Goal: Task Accomplishment & Management: Manage account settings

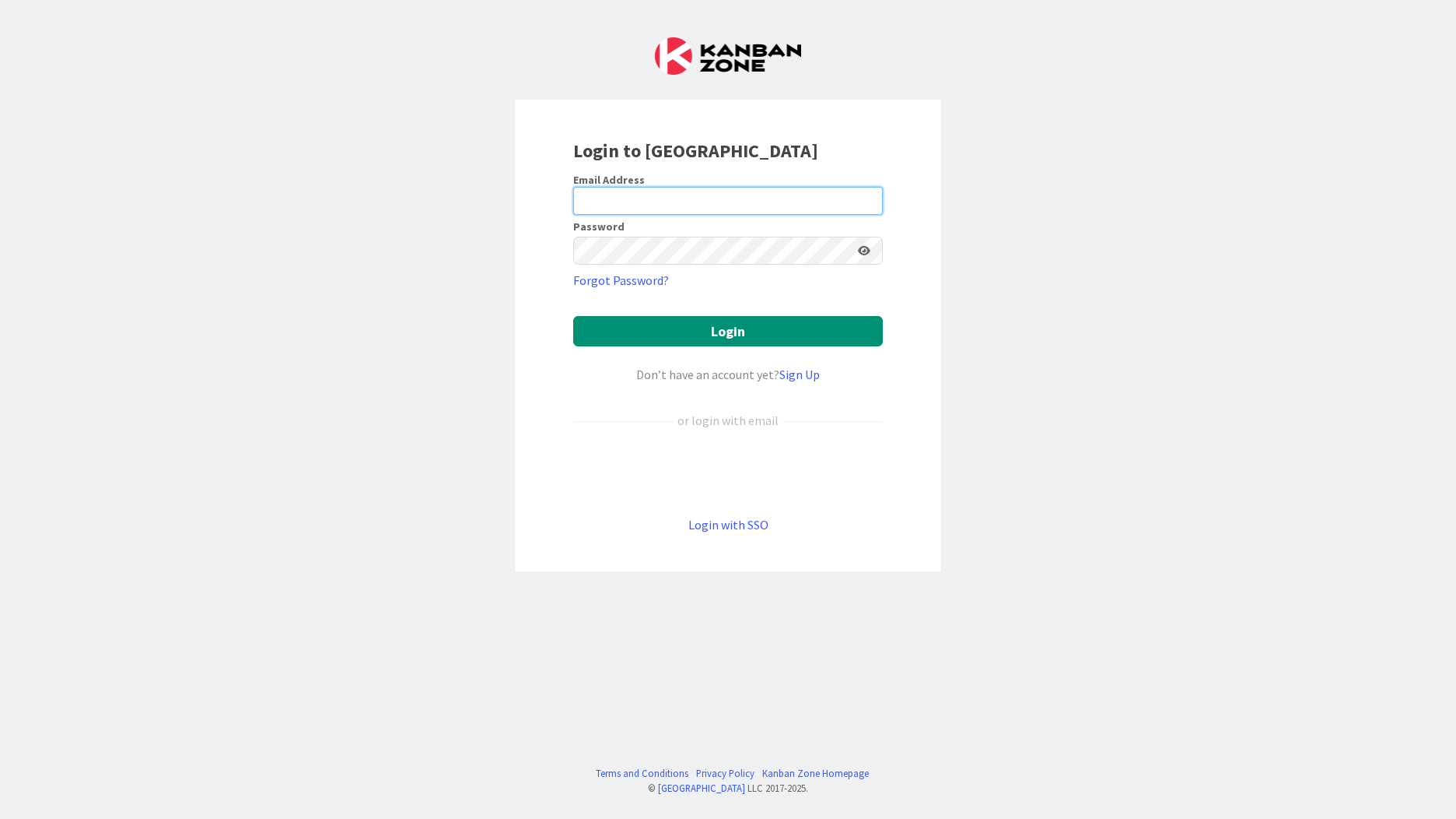
click at [606, 200] on input "email" at bounding box center [728, 201] width 309 height 28
type input "[EMAIL_ADDRESS][PERSON_NAME][DOMAIN_NAME]"
click at [573, 316] on button "Login" at bounding box center [728, 330] width 309 height 30
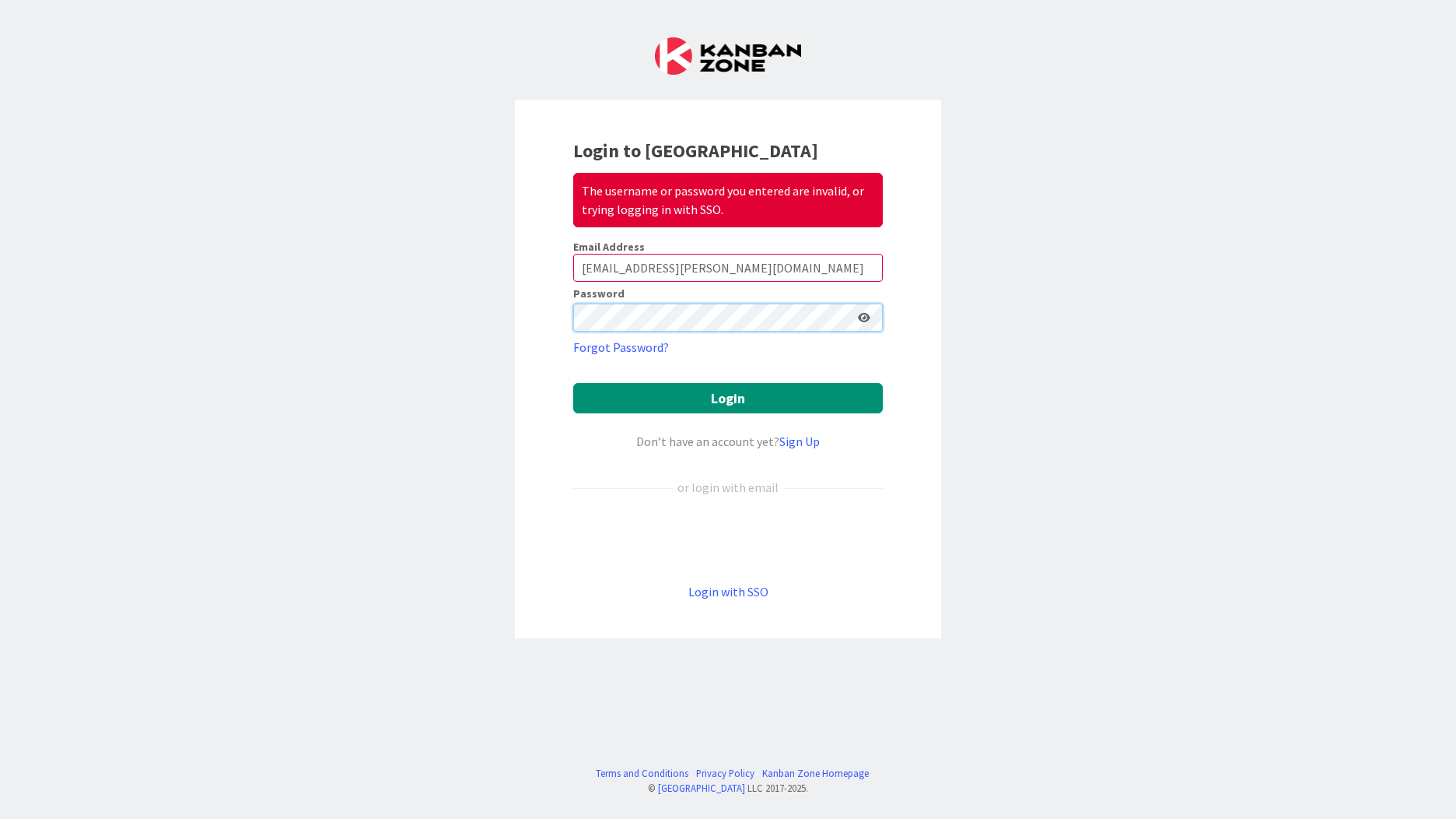
click at [360, 296] on div "Login to Kanban Zone The username or password you entered are invalid, or tryin…" at bounding box center [728, 409] width 1456 height 819
click at [573, 383] on button "Login" at bounding box center [728, 397] width 309 height 30
click at [415, 309] on div "Login to Kanban Zone The username or password you entered are invalid, or tryin…" at bounding box center [728, 409] width 1456 height 819
click at [573, 383] on button "Login" at bounding box center [728, 397] width 309 height 30
click at [738, 393] on button "Login" at bounding box center [728, 397] width 309 height 30
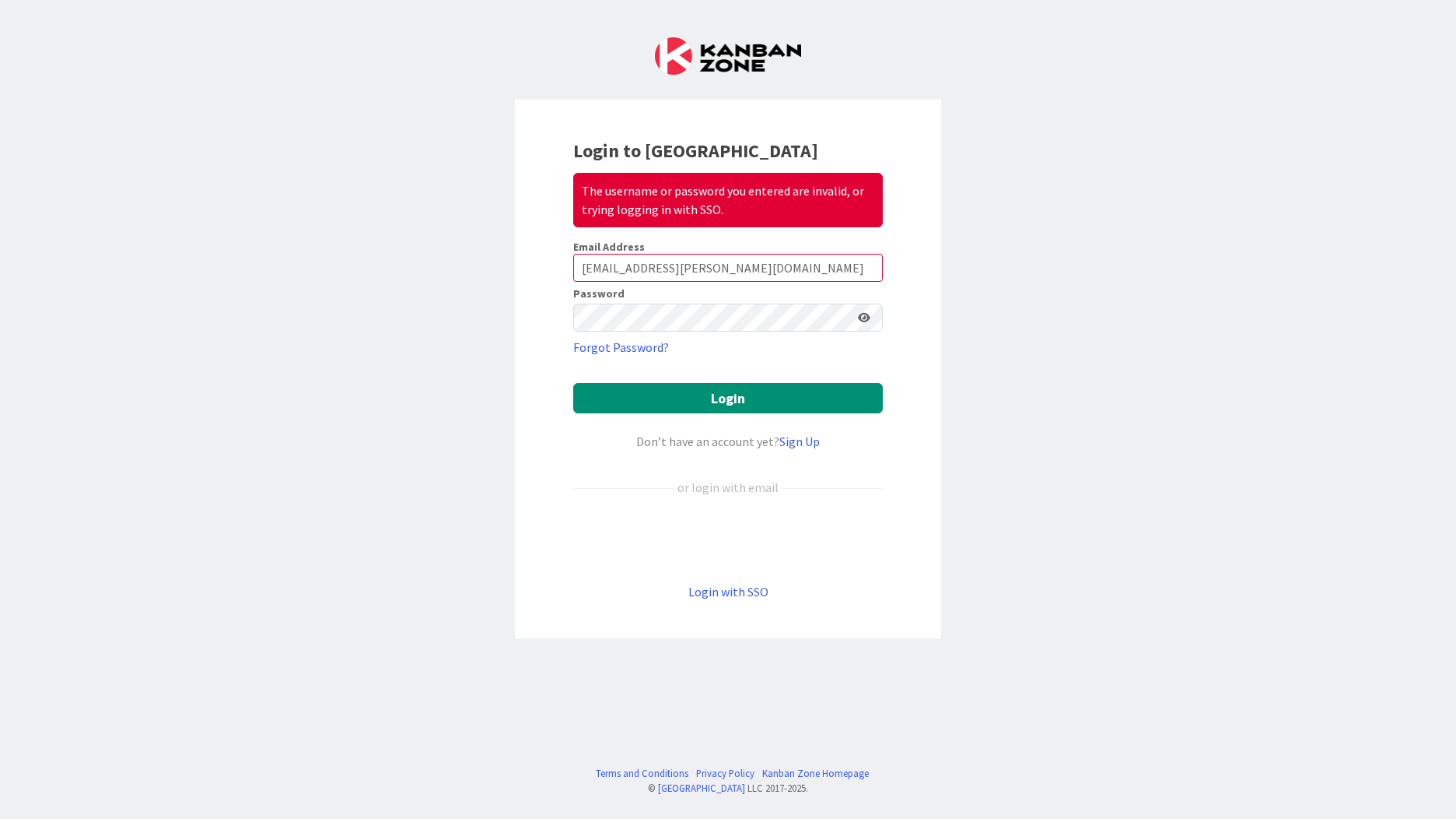
click at [865, 319] on icon at bounding box center [863, 316] width 13 height 11
click at [811, 264] on input "[EMAIL_ADDRESS][PERSON_NAME][DOMAIN_NAME]" at bounding box center [728, 267] width 309 height 28
click at [730, 396] on button "Login" at bounding box center [728, 397] width 309 height 30
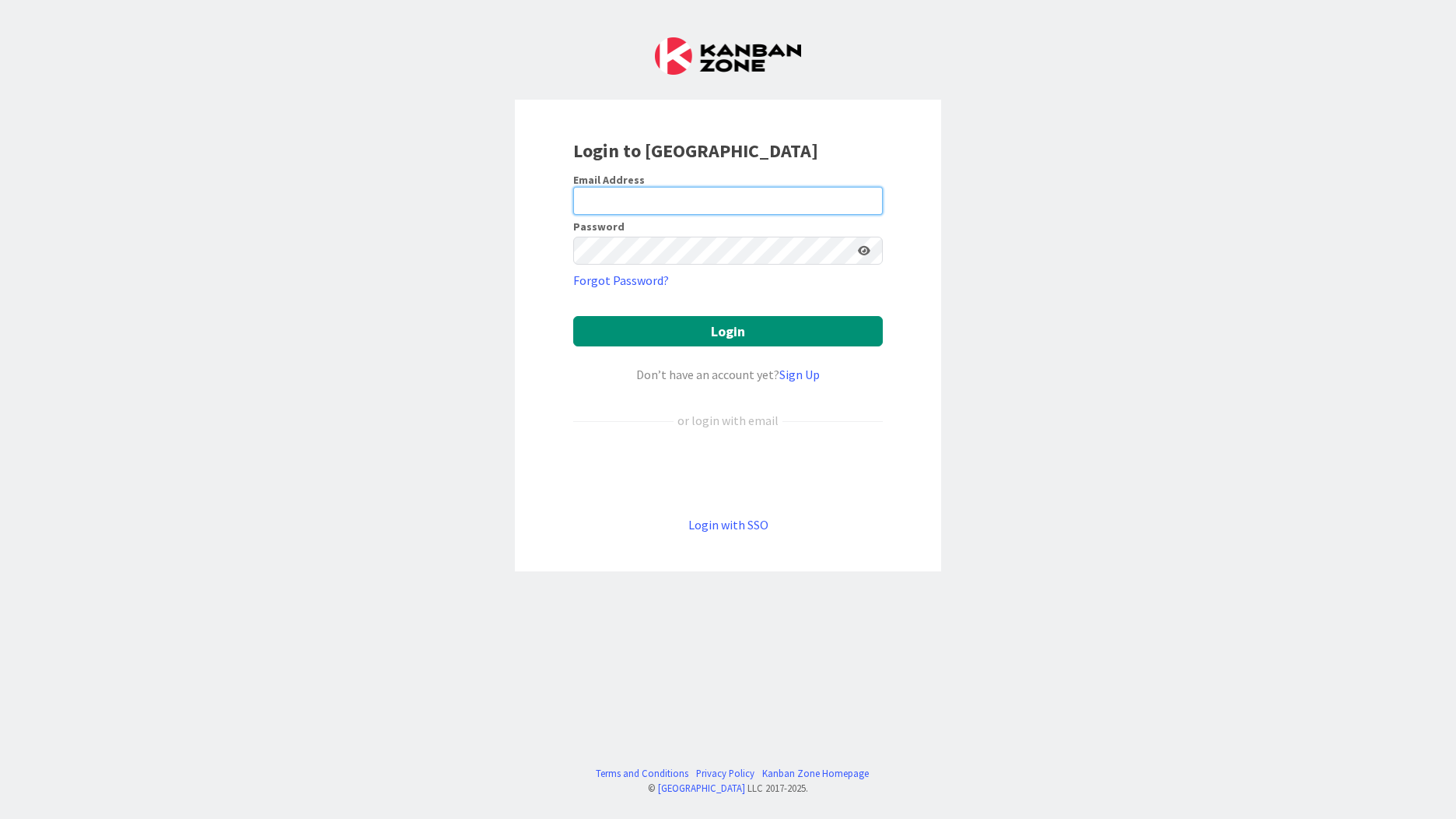
click at [608, 203] on input "email" at bounding box center [728, 201] width 309 height 28
type input "[EMAIL_ADDRESS][PERSON_NAME][DOMAIN_NAME]"
click at [866, 251] on icon at bounding box center [863, 250] width 13 height 11
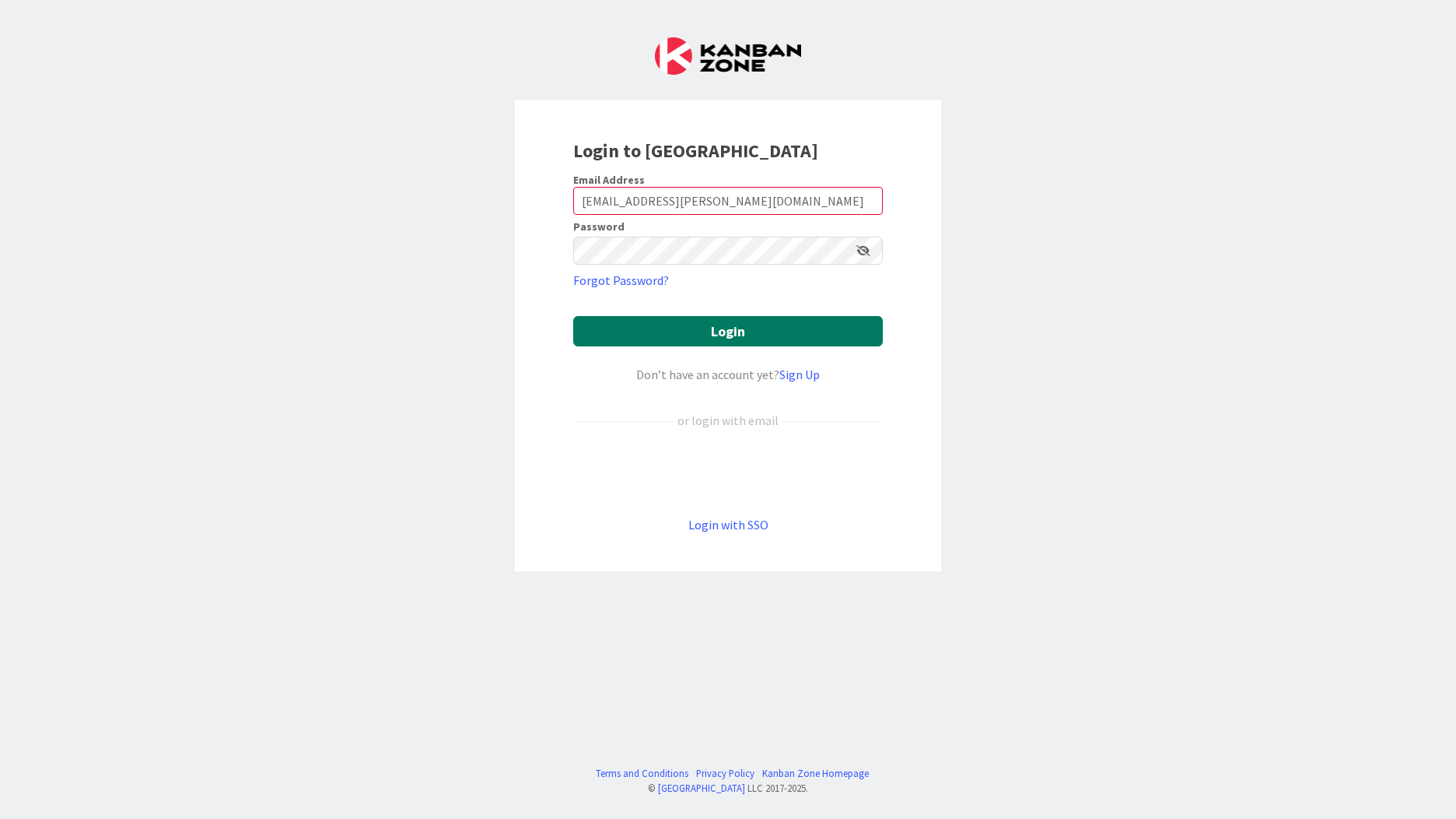
click at [734, 325] on button "Login" at bounding box center [728, 330] width 309 height 30
